Goal: Transaction & Acquisition: Book appointment/travel/reservation

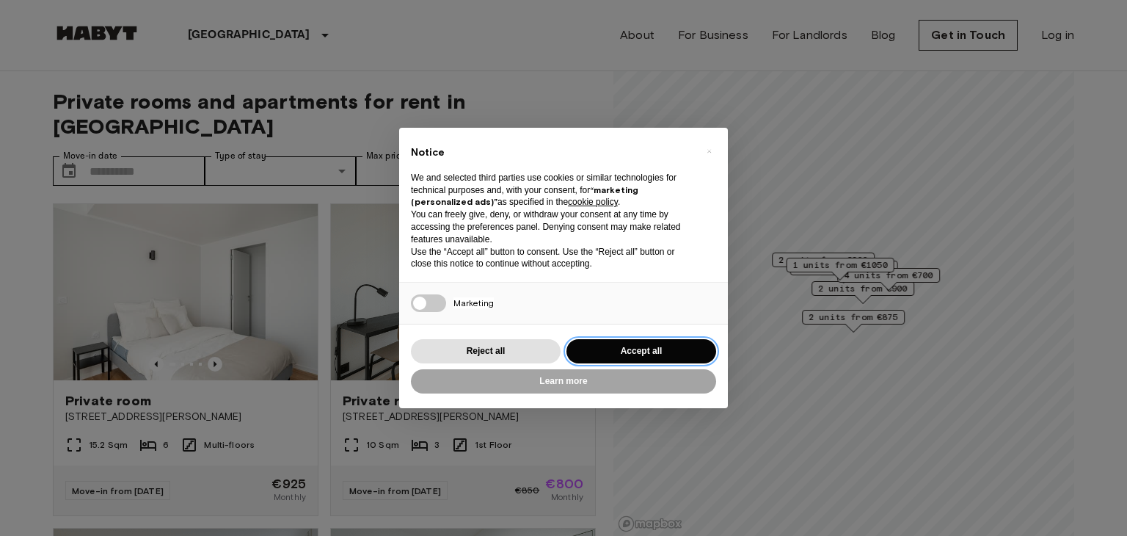
click at [602, 350] on button "Accept all" at bounding box center [642, 351] width 150 height 24
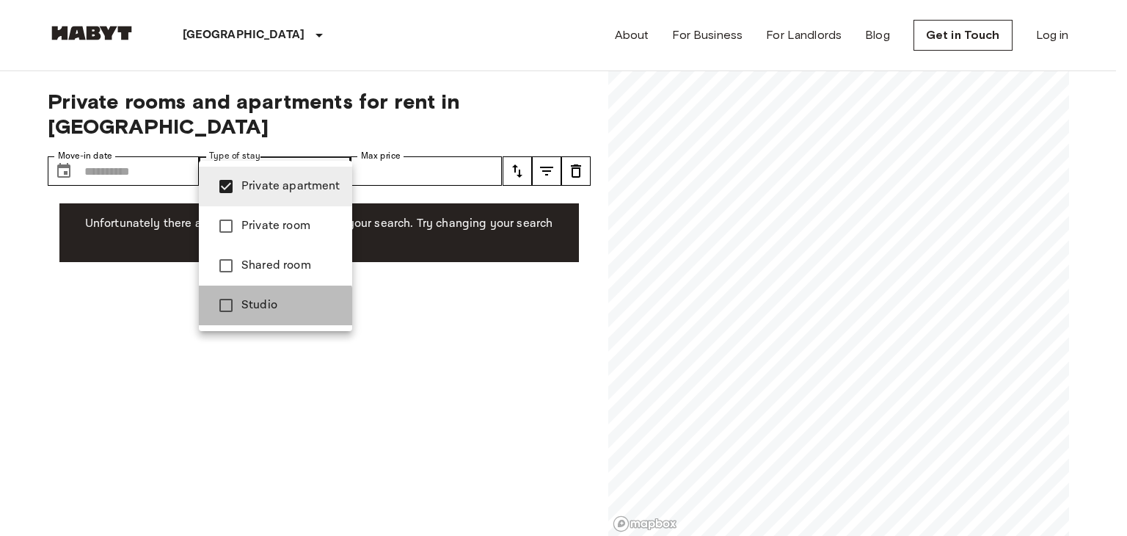
click at [250, 318] on li "Studio" at bounding box center [275, 305] width 153 height 40
type input "**********"
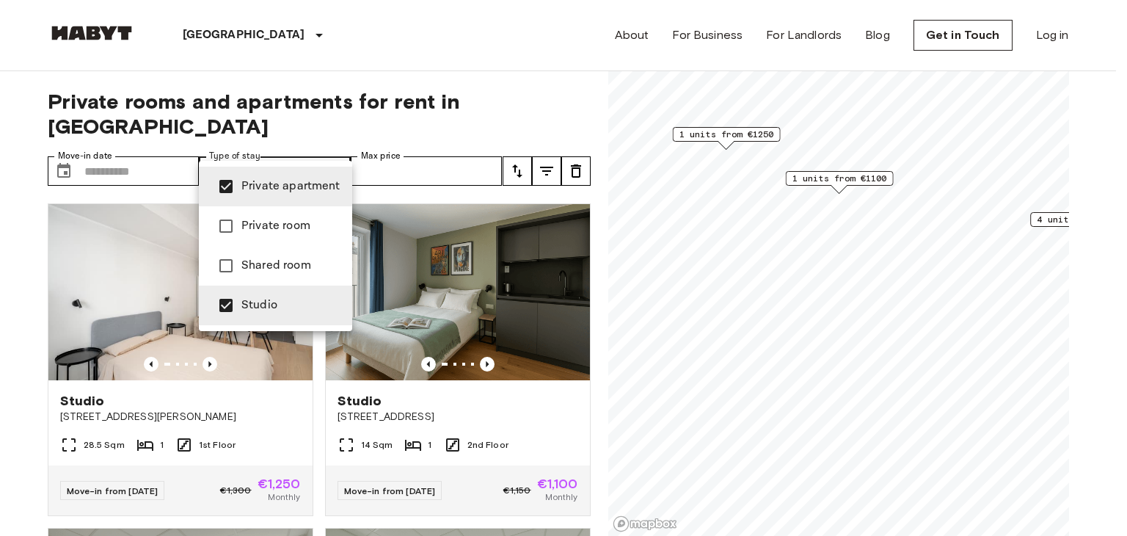
click at [408, 151] on div at bounding box center [563, 268] width 1127 height 536
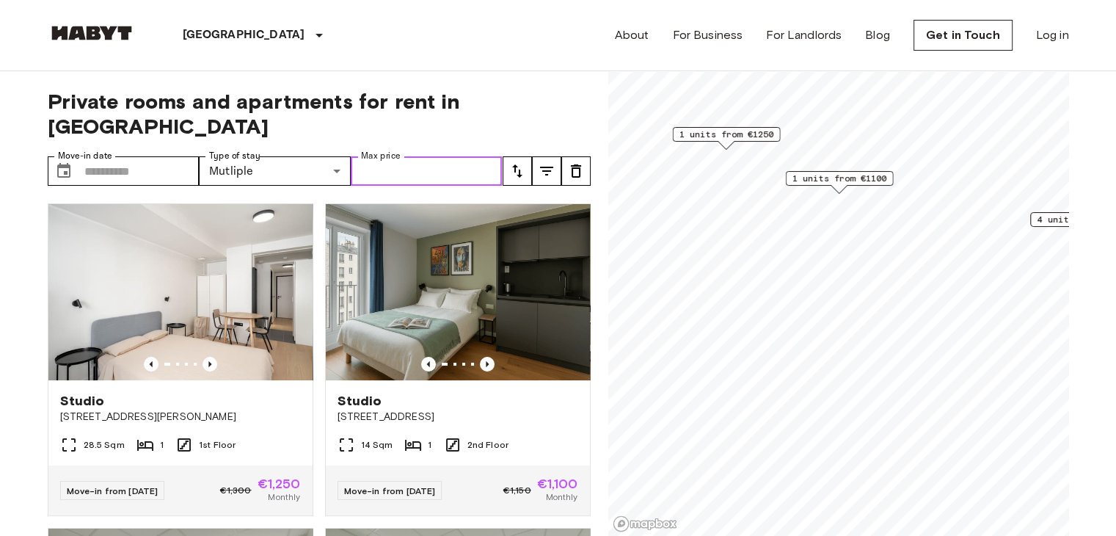
click at [408, 156] on input "Max price" at bounding box center [427, 170] width 152 height 29
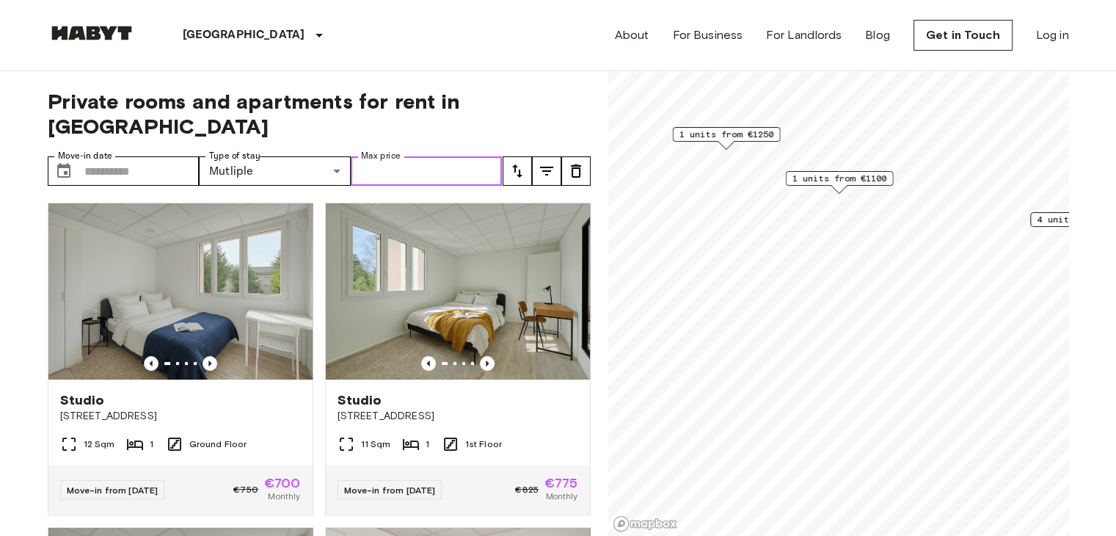
scroll to position [326, 0]
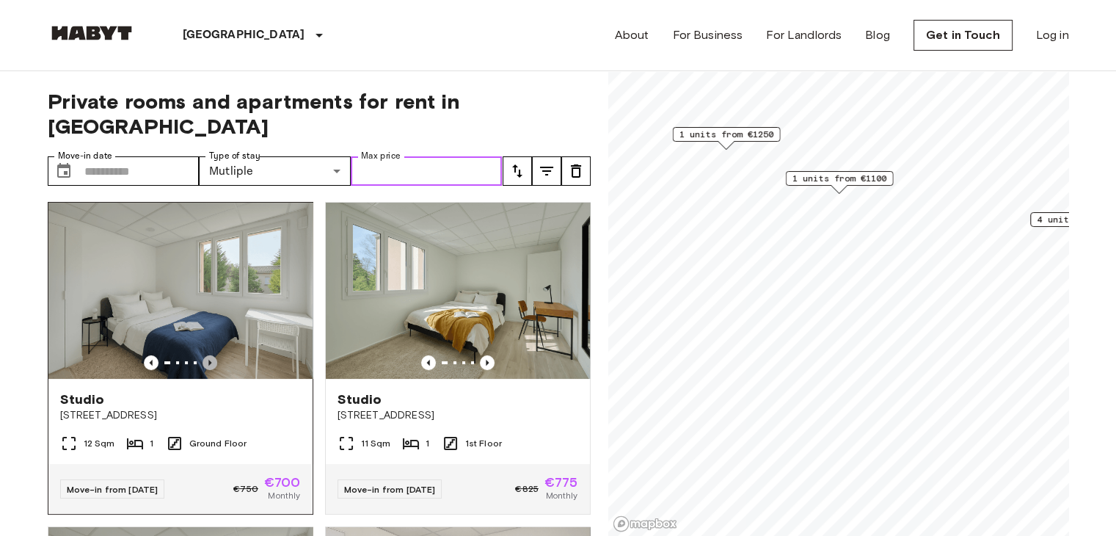
click at [208, 360] on icon "Previous image" at bounding box center [209, 363] width 3 height 6
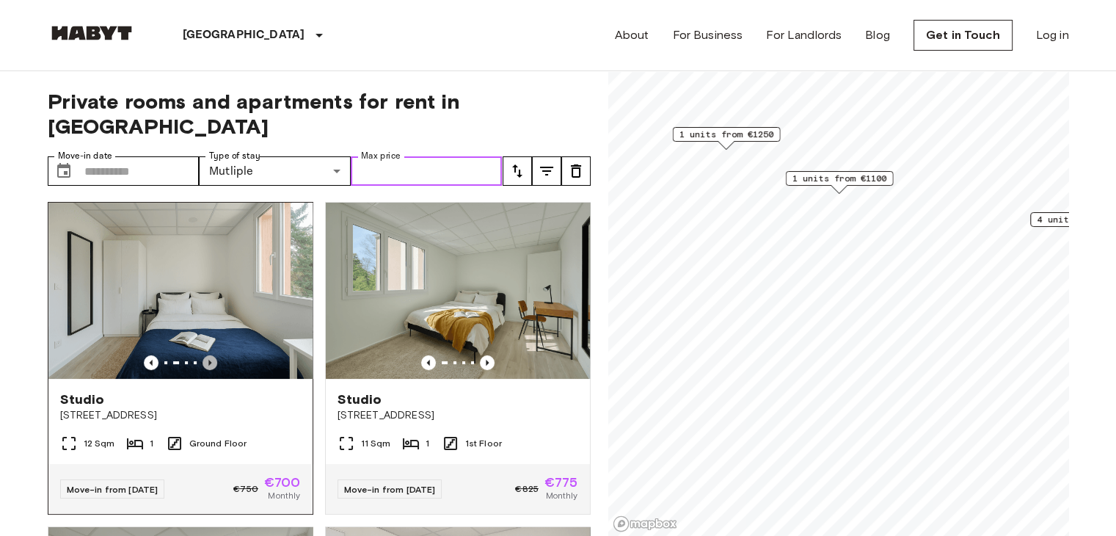
click at [208, 360] on icon "Previous image" at bounding box center [209, 363] width 3 height 6
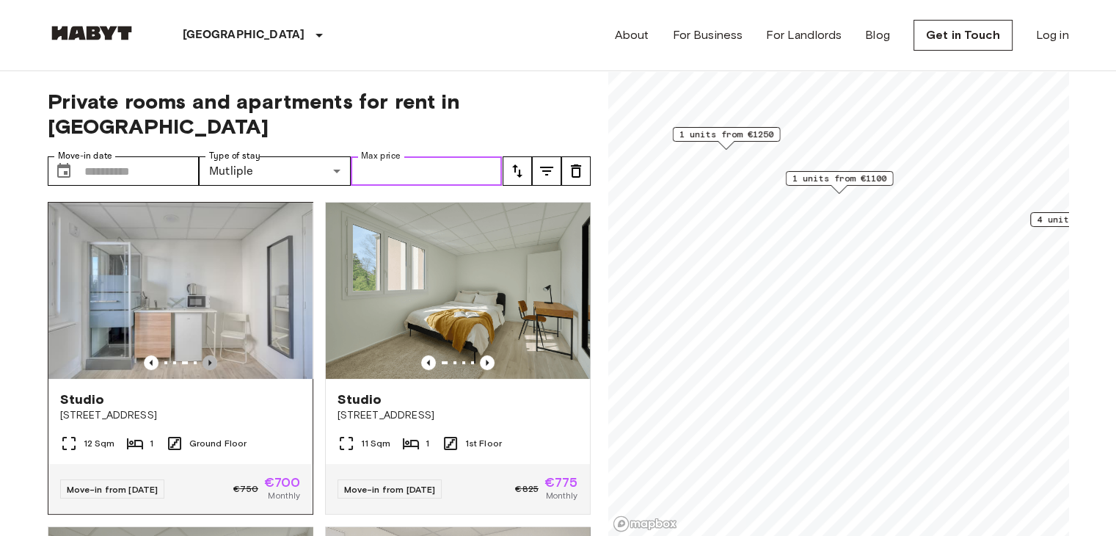
click at [208, 360] on icon "Previous image" at bounding box center [209, 363] width 3 height 6
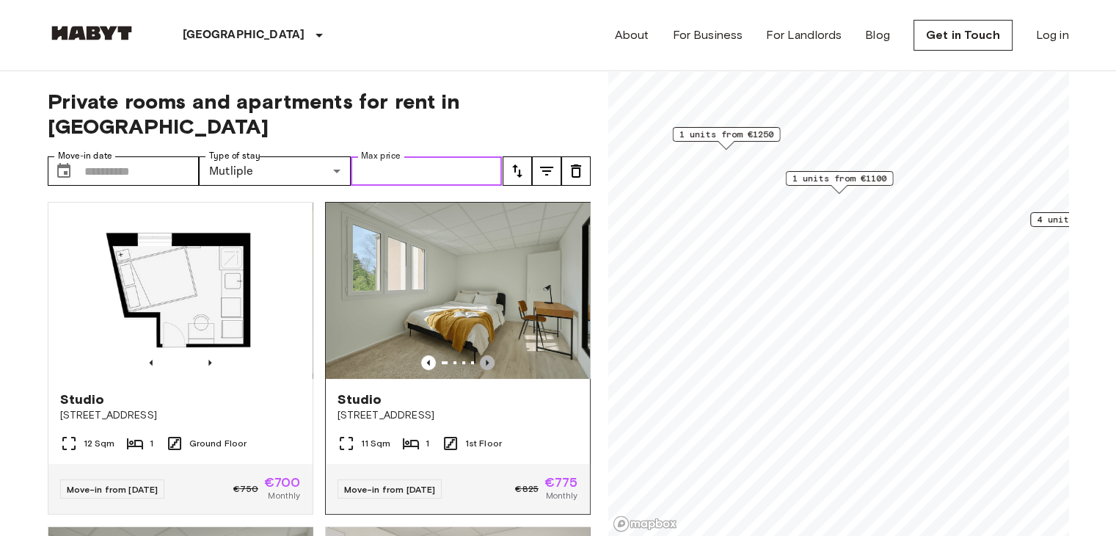
click at [481, 355] on icon "Previous image" at bounding box center [487, 362] width 15 height 15
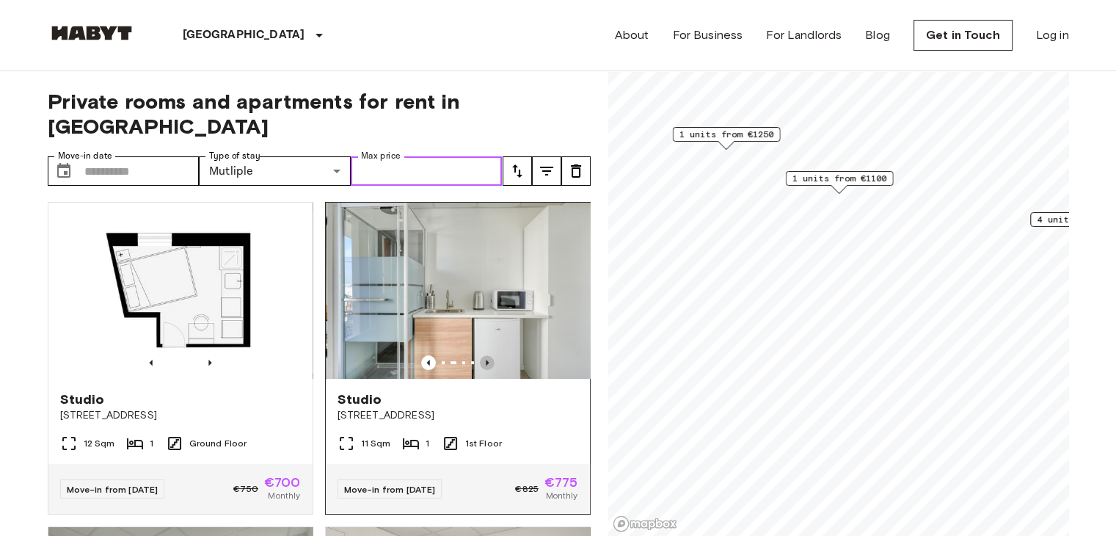
click at [481, 355] on icon "Previous image" at bounding box center [487, 362] width 15 height 15
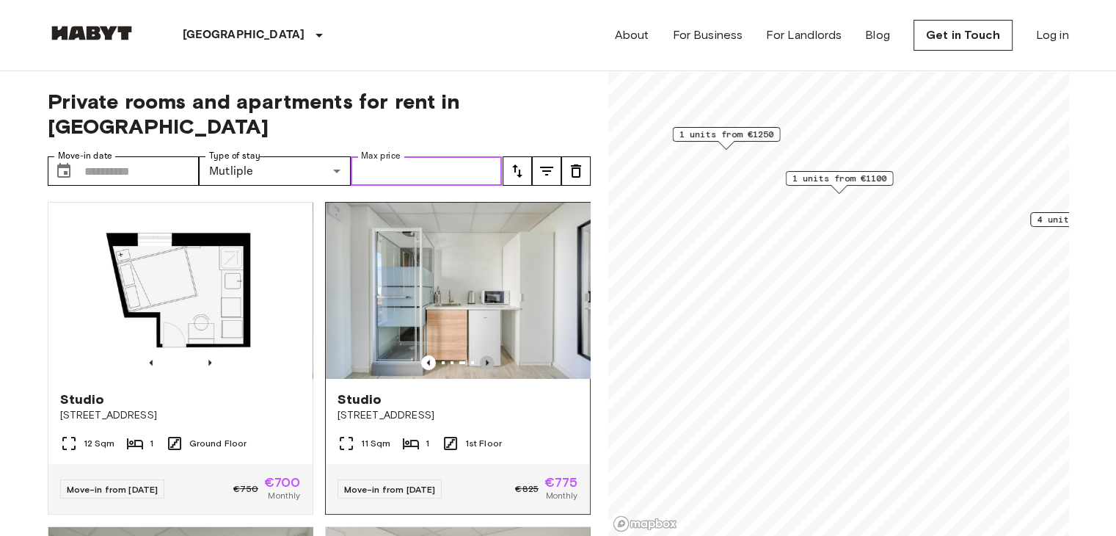
click at [481, 355] on icon "Previous image" at bounding box center [487, 362] width 15 height 15
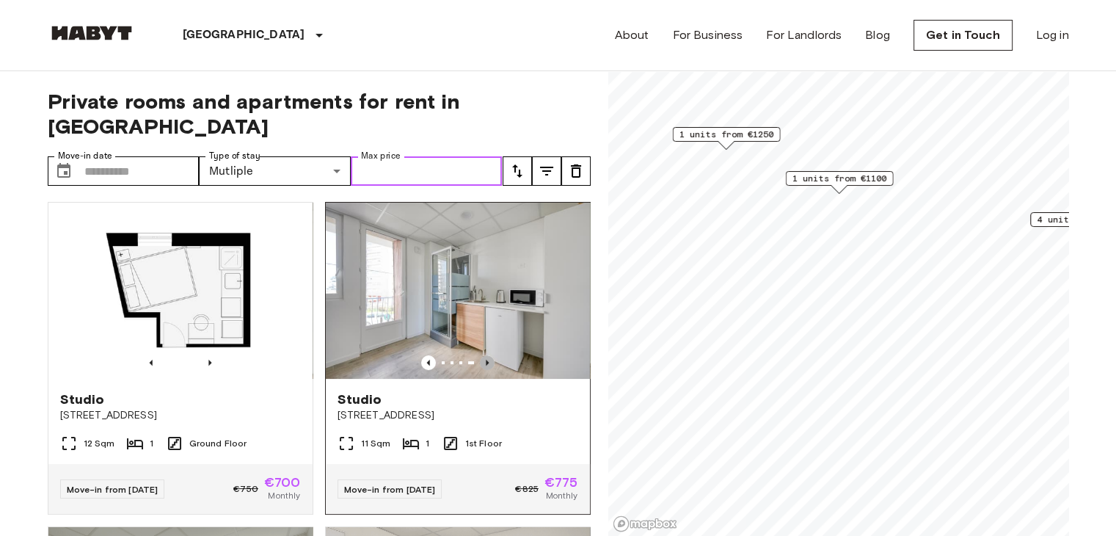
click at [481, 355] on icon "Previous image" at bounding box center [487, 362] width 15 height 15
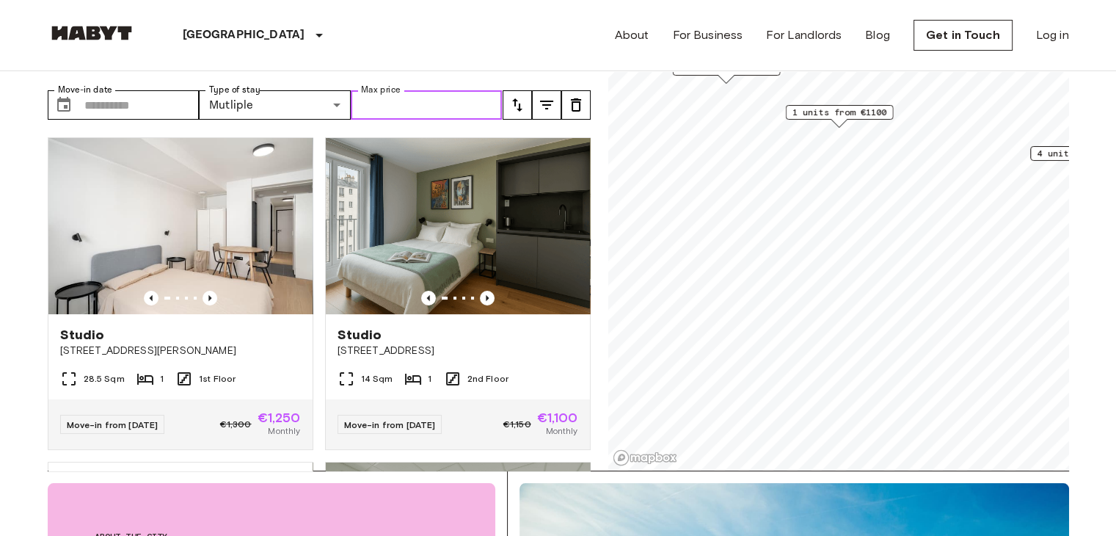
scroll to position [0, 0]
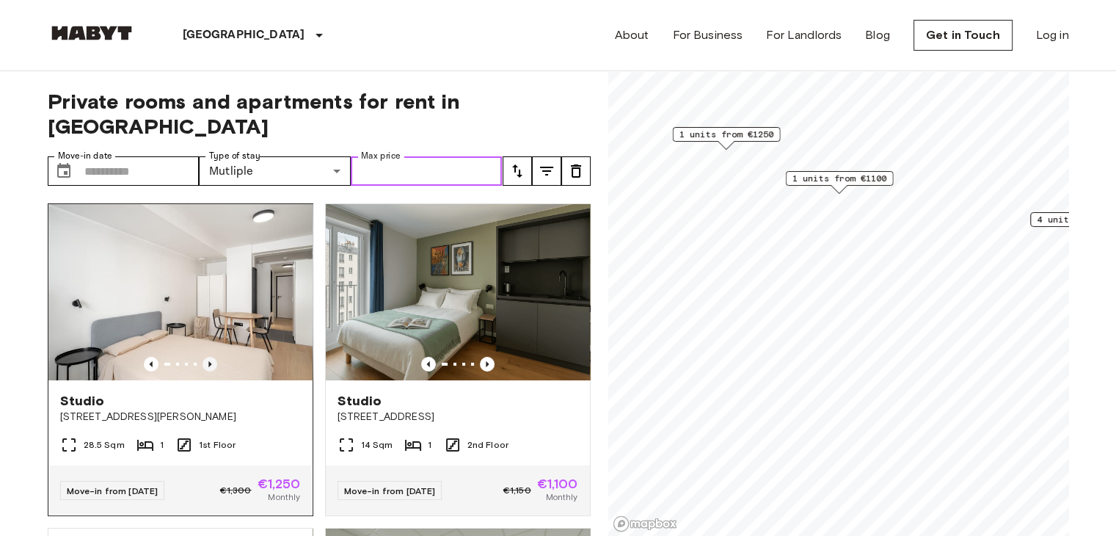
click at [203, 357] on icon "Previous image" at bounding box center [210, 364] width 15 height 15
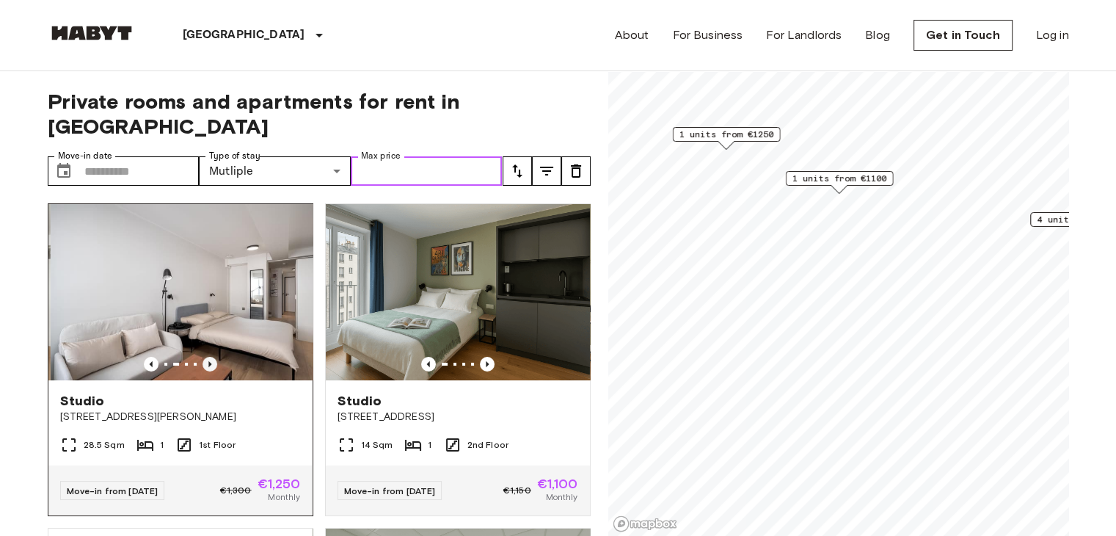
click at [203, 357] on icon "Previous image" at bounding box center [210, 364] width 15 height 15
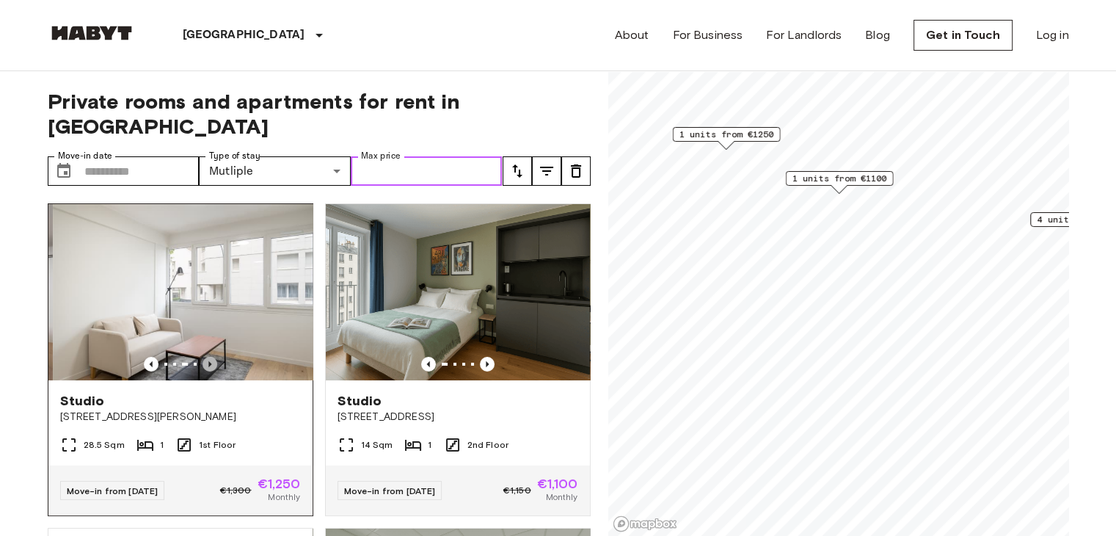
click at [203, 357] on icon "Previous image" at bounding box center [210, 364] width 15 height 15
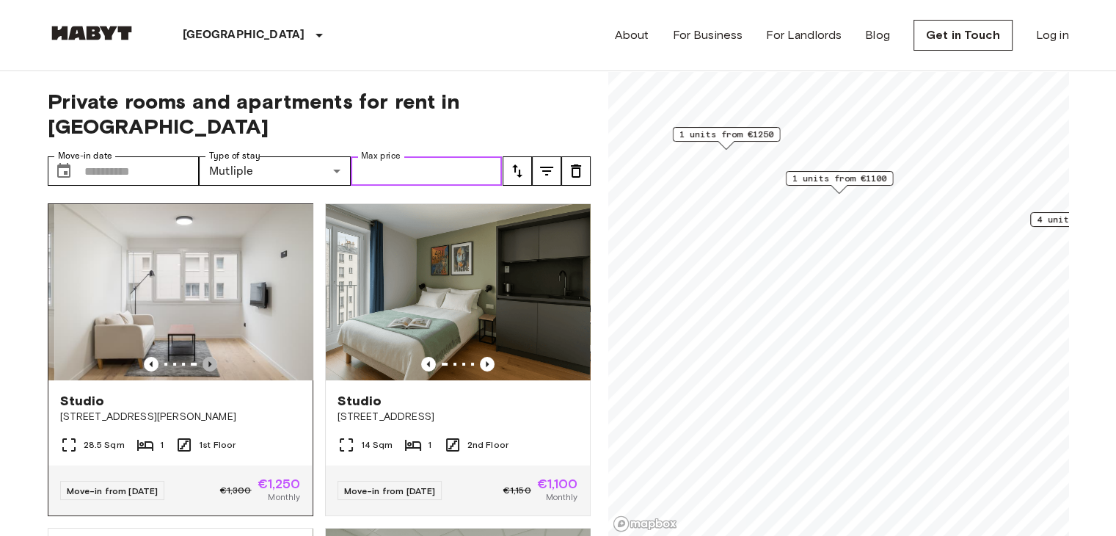
click at [203, 357] on icon "Previous image" at bounding box center [210, 364] width 15 height 15
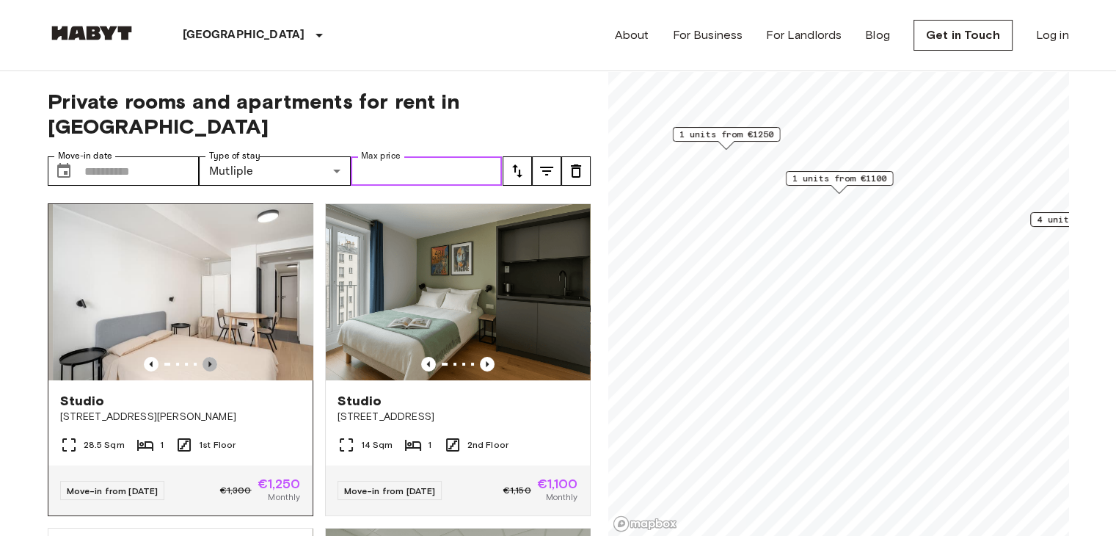
click at [203, 357] on icon "Previous image" at bounding box center [210, 364] width 15 height 15
